Goal: Task Accomplishment & Management: Use online tool/utility

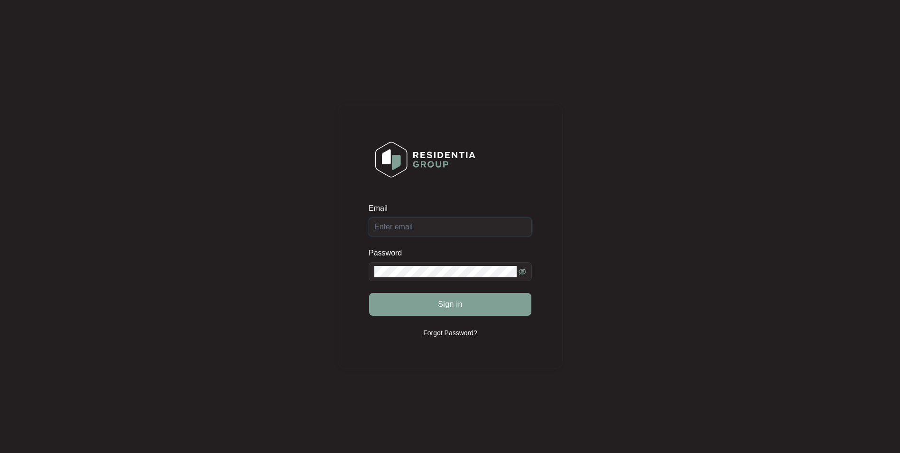
click at [406, 228] on input "Email" at bounding box center [450, 226] width 163 height 19
click at [518, 268] on span at bounding box center [450, 271] width 163 height 19
click at [519, 269] on icon "eye-invisible" at bounding box center [523, 272] width 8 height 8
click at [456, 306] on span "Sign in" at bounding box center [450, 303] width 25 height 11
click at [436, 224] on input "[EMAIL_ADDRESS][DOMAIN_NAME]" at bounding box center [450, 226] width 163 height 19
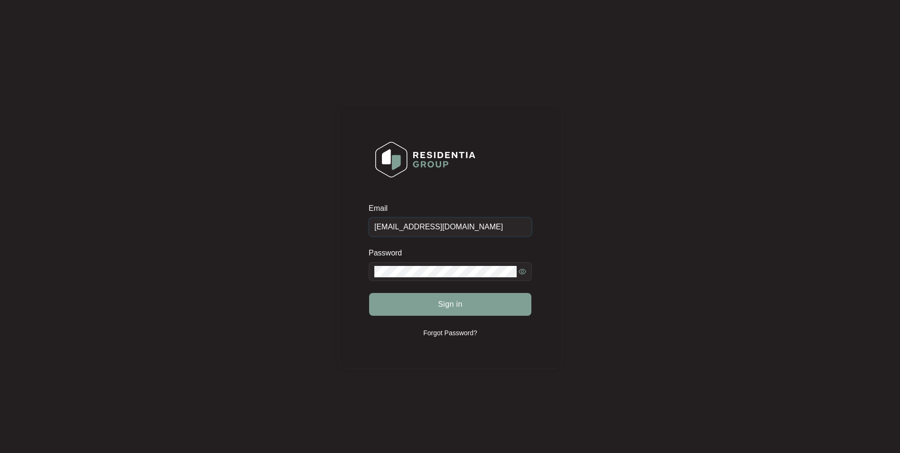
click at [440, 228] on input "[EMAIL_ADDRESS][DOMAIN_NAME]" at bounding box center [450, 226] width 163 height 19
type input "[EMAIL_ADDRESS][DOMAIN_NAME]"
click at [486, 301] on button "Sign in" at bounding box center [450, 304] width 162 height 23
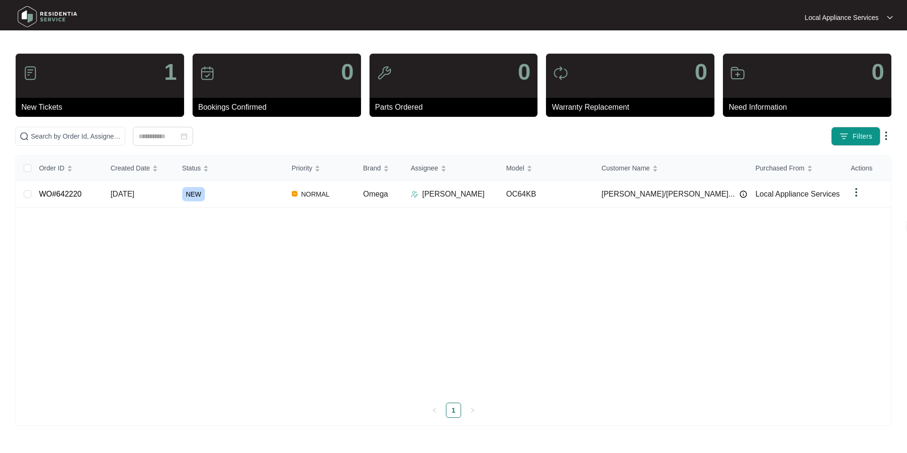
click at [62, 80] on div "1" at bounding box center [100, 76] width 168 height 44
click at [171, 63] on p "1" at bounding box center [170, 72] width 13 height 23
click at [40, 111] on p "New Tickets" at bounding box center [102, 107] width 163 height 11
drag, startPoint x: 22, startPoint y: 76, endPoint x: 31, endPoint y: 67, distance: 12.8
click at [23, 76] on div "1" at bounding box center [100, 76] width 168 height 44
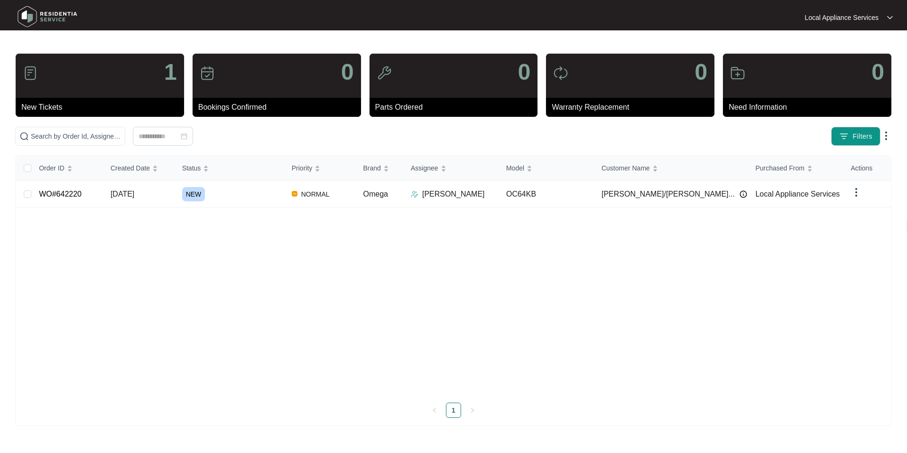
click at [31, 67] on img at bounding box center [30, 72] width 15 height 15
click at [30, 108] on p "New Tickets" at bounding box center [102, 107] width 163 height 11
click at [64, 197] on link "WO#642220" at bounding box center [60, 194] width 43 height 8
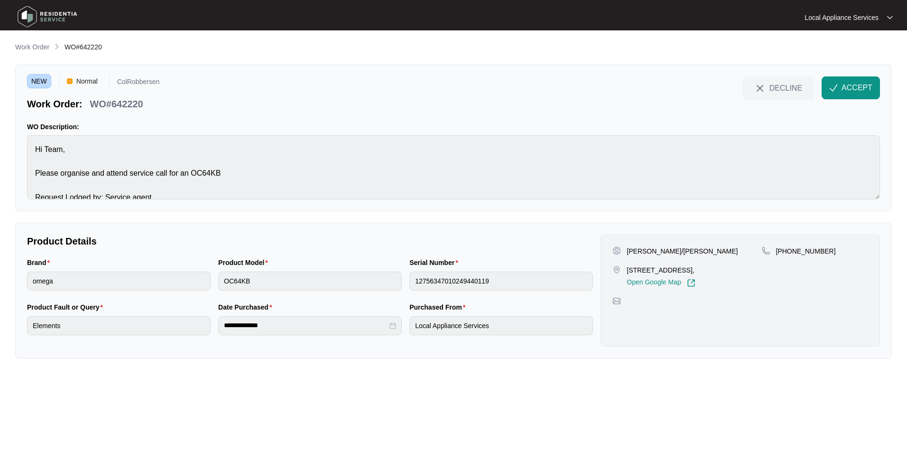
drag, startPoint x: 629, startPoint y: 269, endPoint x: 752, endPoint y: 271, distance: 122.9
click at [695, 271] on p "[STREET_ADDRESS]," at bounding box center [661, 269] width 68 height 9
copy p "[STREET_ADDRESS]"
click at [102, 103] on p "WO#642220" at bounding box center [116, 103] width 53 height 13
drag, startPoint x: 91, startPoint y: 101, endPoint x: 145, endPoint y: 102, distance: 54.6
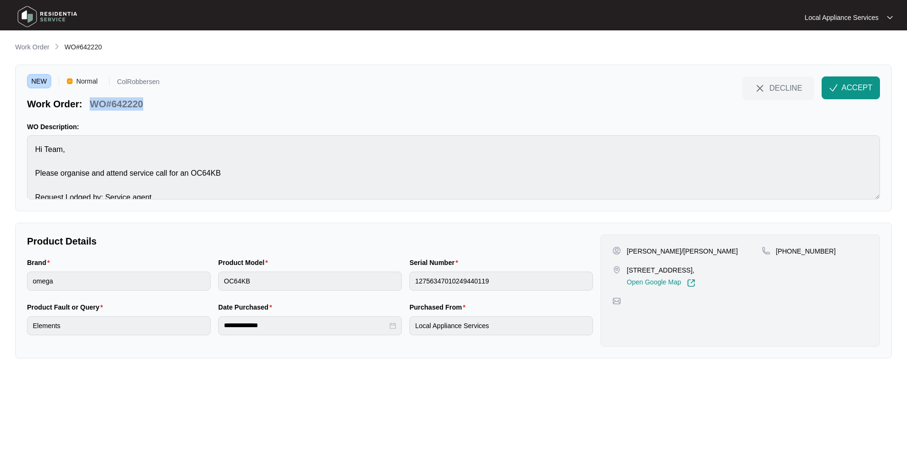
click at [145, 102] on div "WO#642220" at bounding box center [116, 102] width 61 height 17
copy p "WO#642220"
click at [865, 87] on span "ACCEPT" at bounding box center [857, 87] width 31 height 11
